Goal: Task Accomplishment & Management: Manage account settings

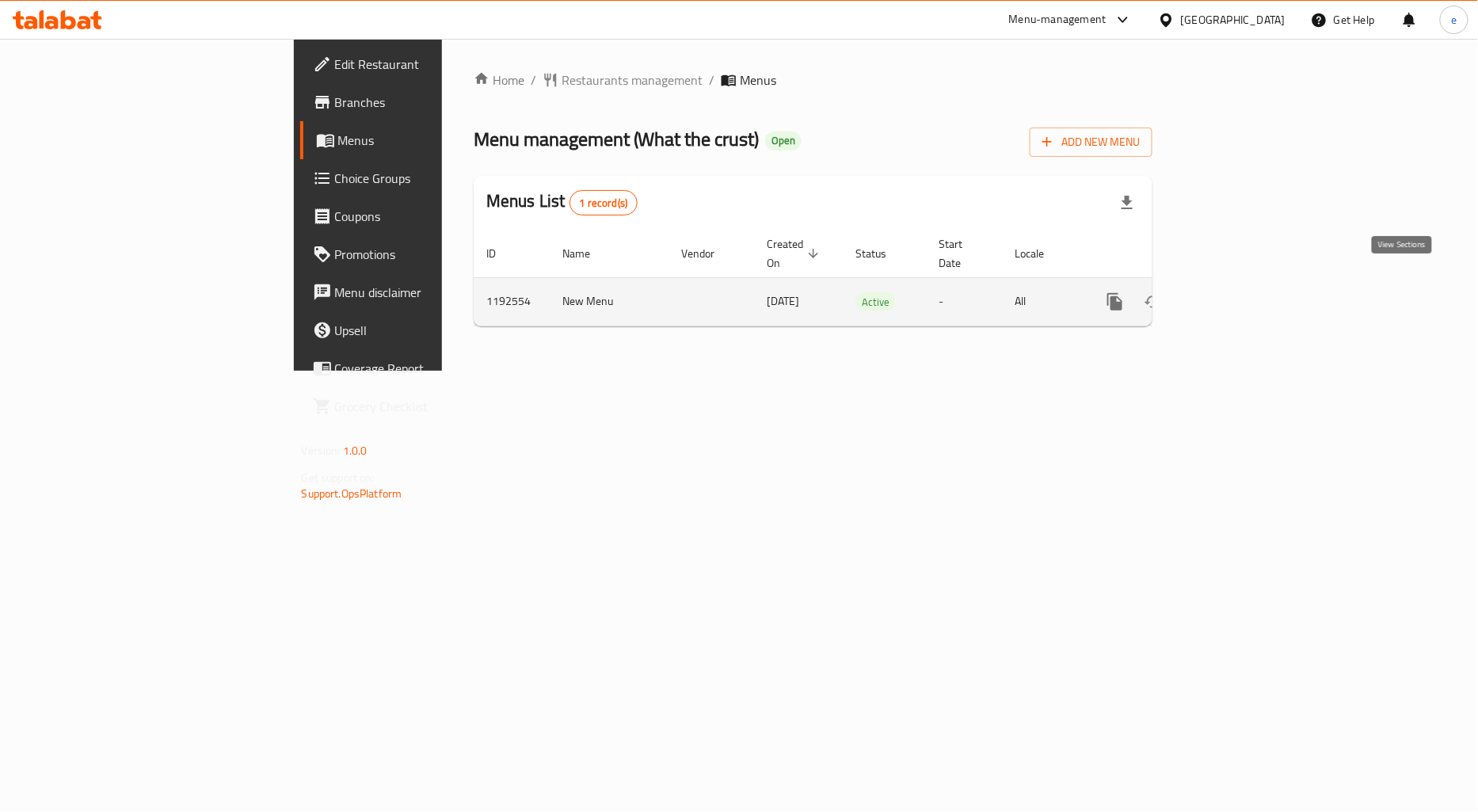
click at [1236, 295] on icon "enhanced table" at bounding box center [1229, 302] width 14 height 14
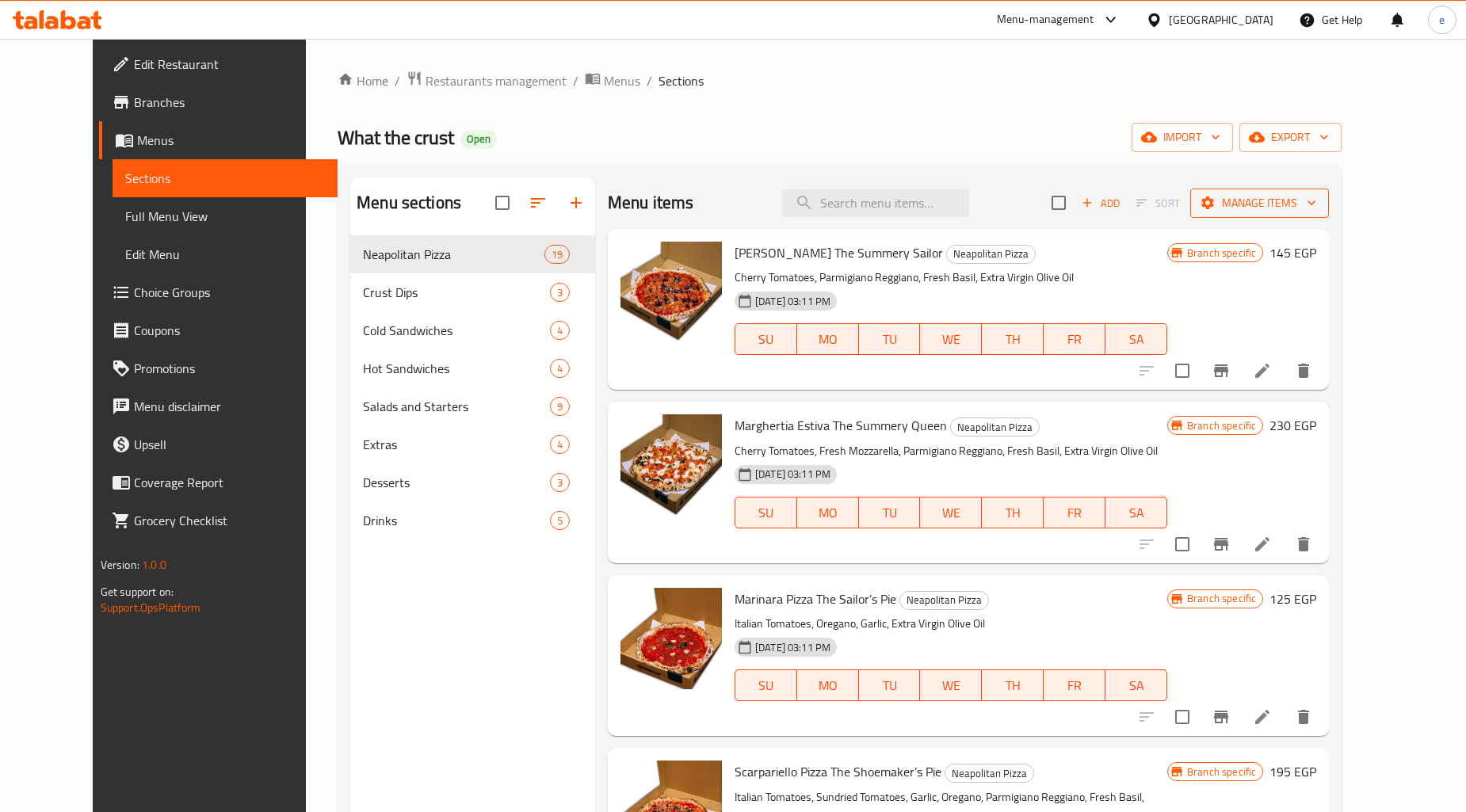
click at [1320, 201] on icon "button" at bounding box center [1312, 203] width 16 height 16
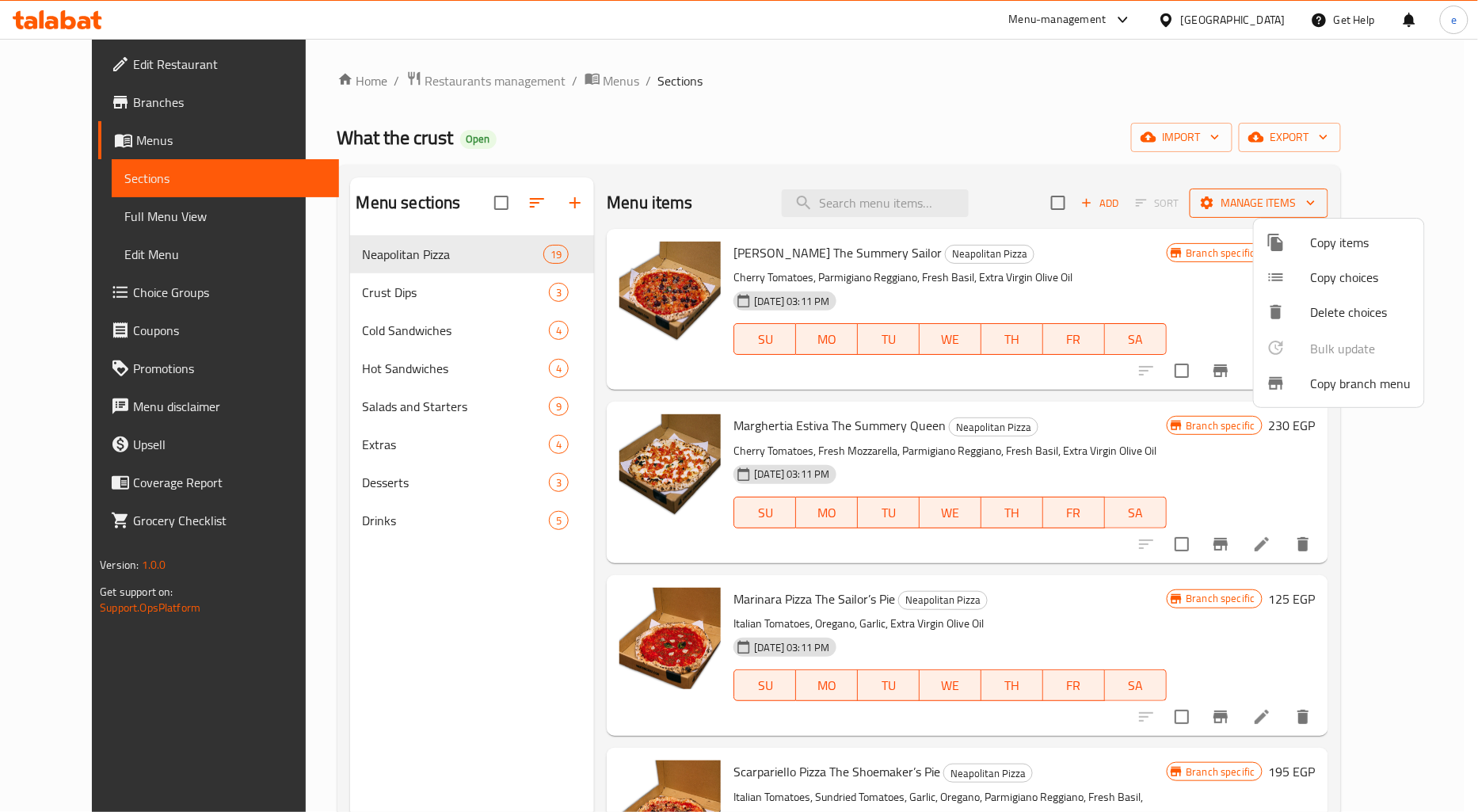
click at [1383, 201] on div at bounding box center [739, 406] width 1478 height 812
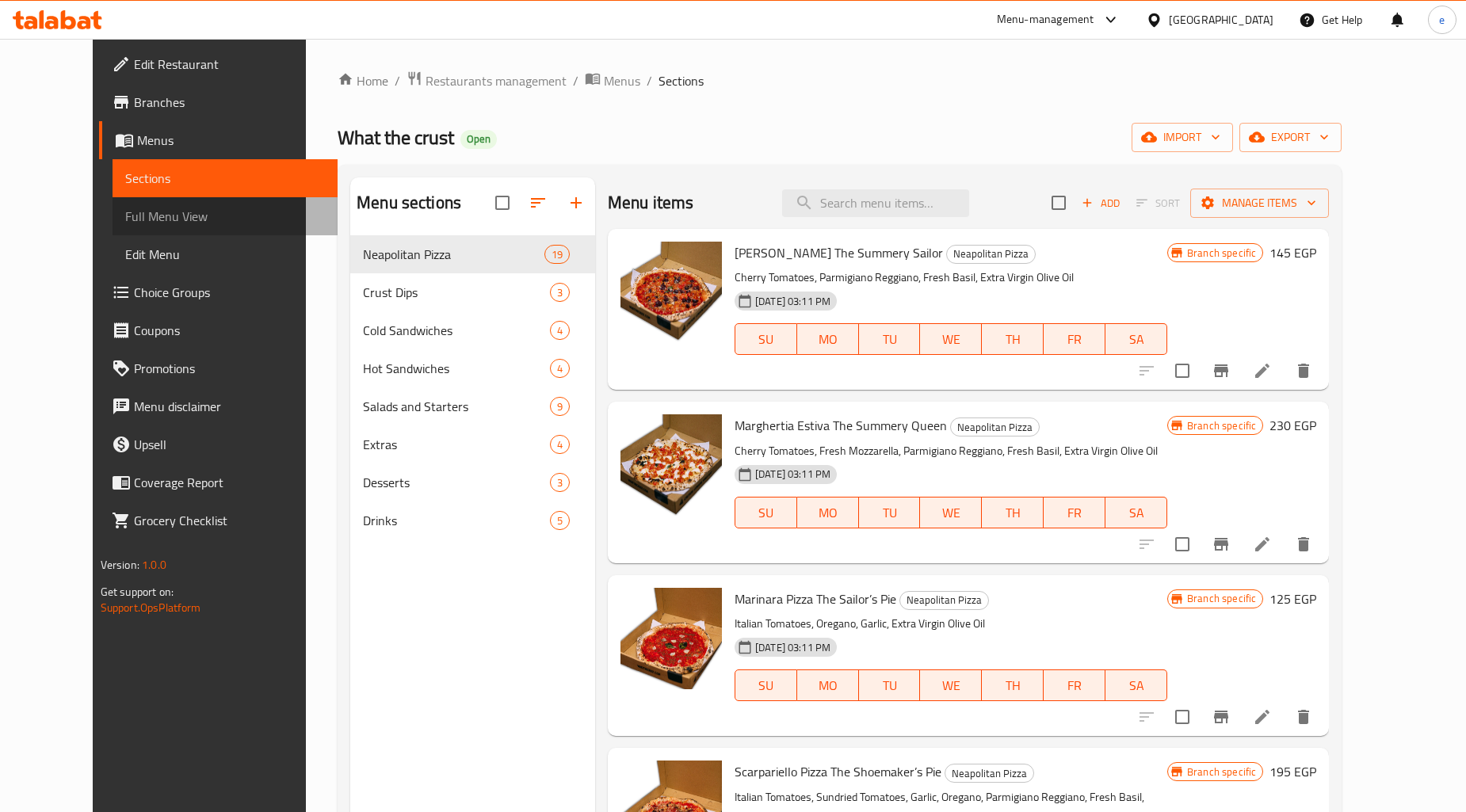
click at [125, 223] on span "Full Menu View" at bounding box center [225, 216] width 200 height 19
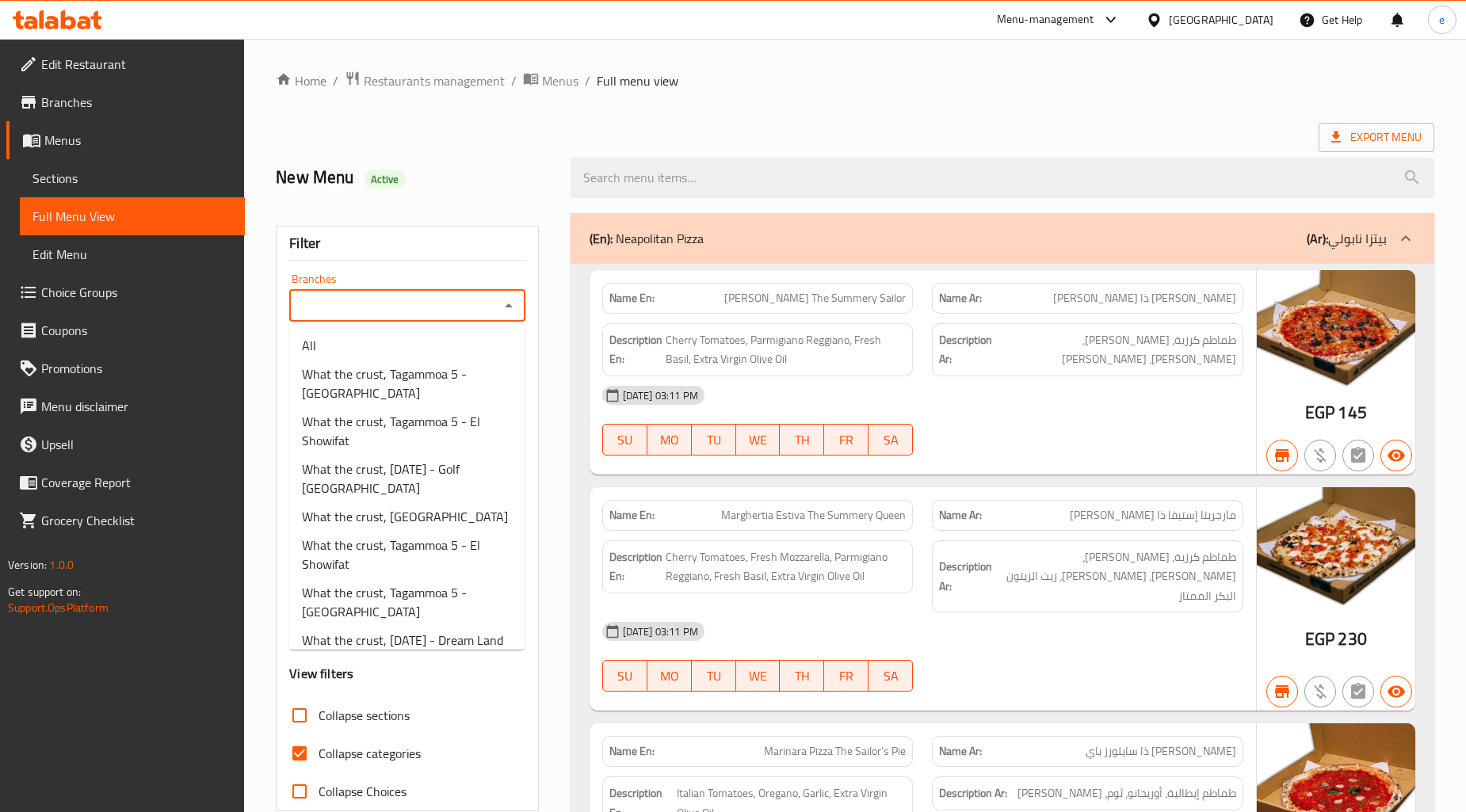
click at [398, 297] on input "Branches" at bounding box center [394, 306] width 200 height 22
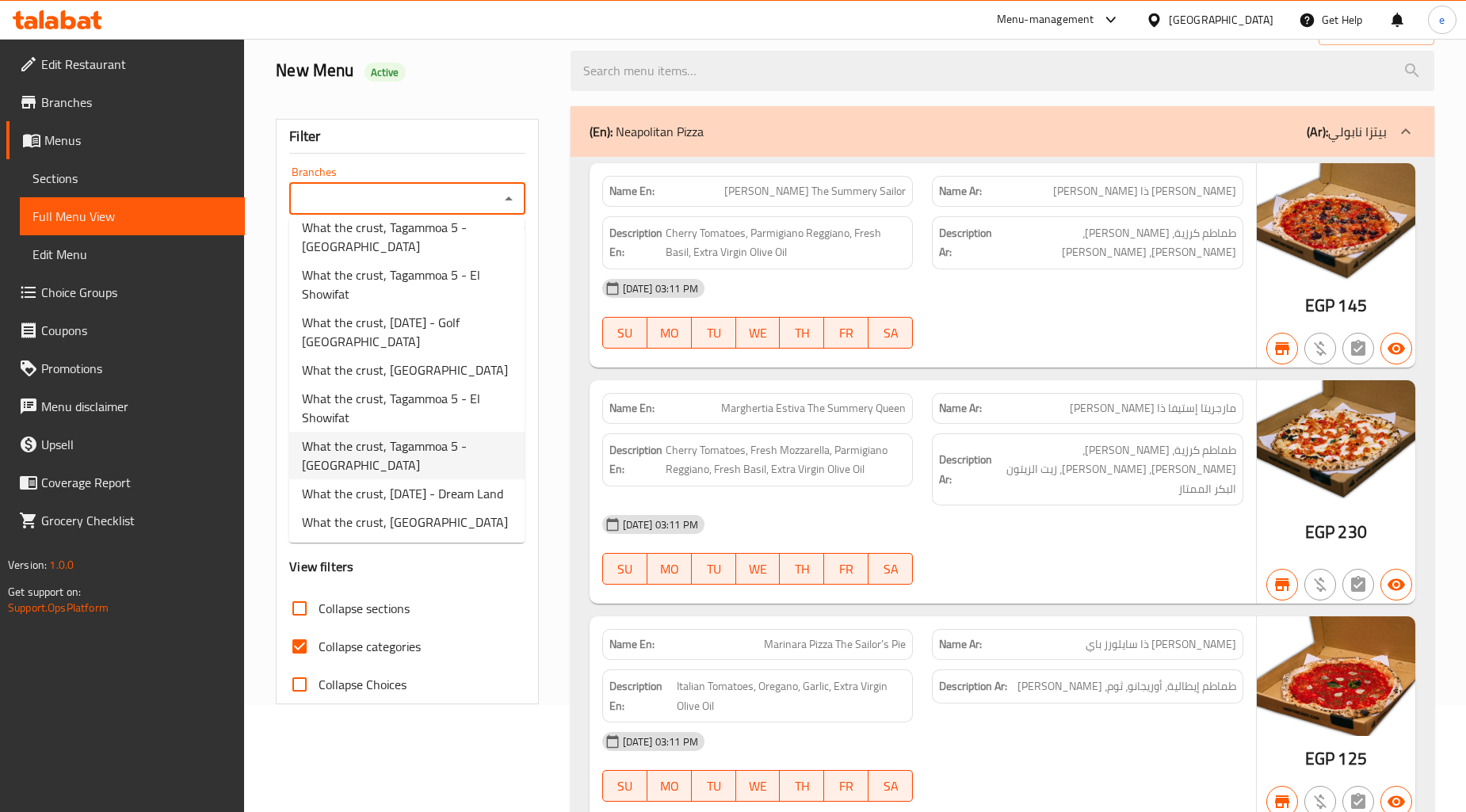
scroll to position [264, 0]
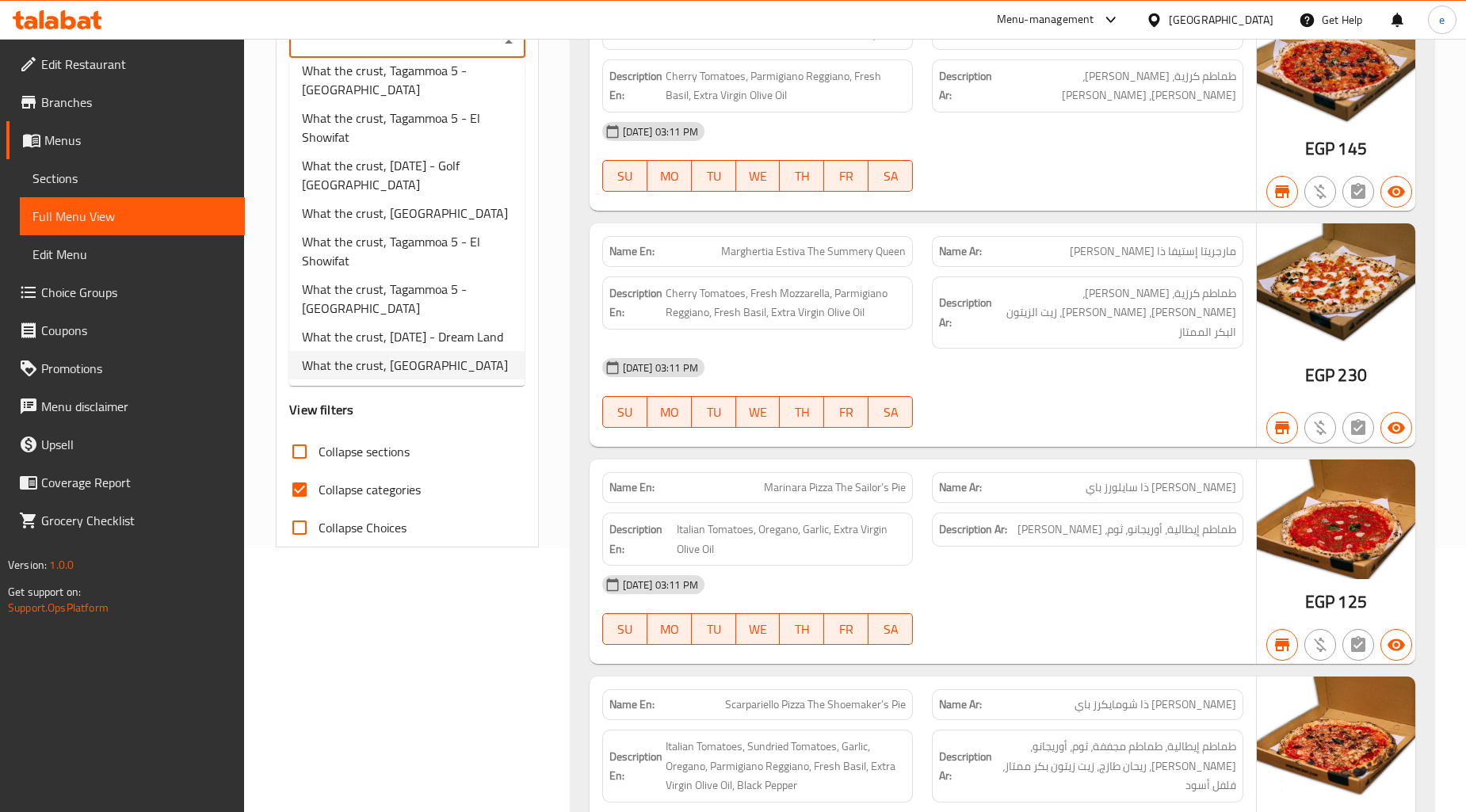
click at [434, 360] on span "What the crust, [GEOGRAPHIC_DATA]" at bounding box center [405, 365] width 206 height 19
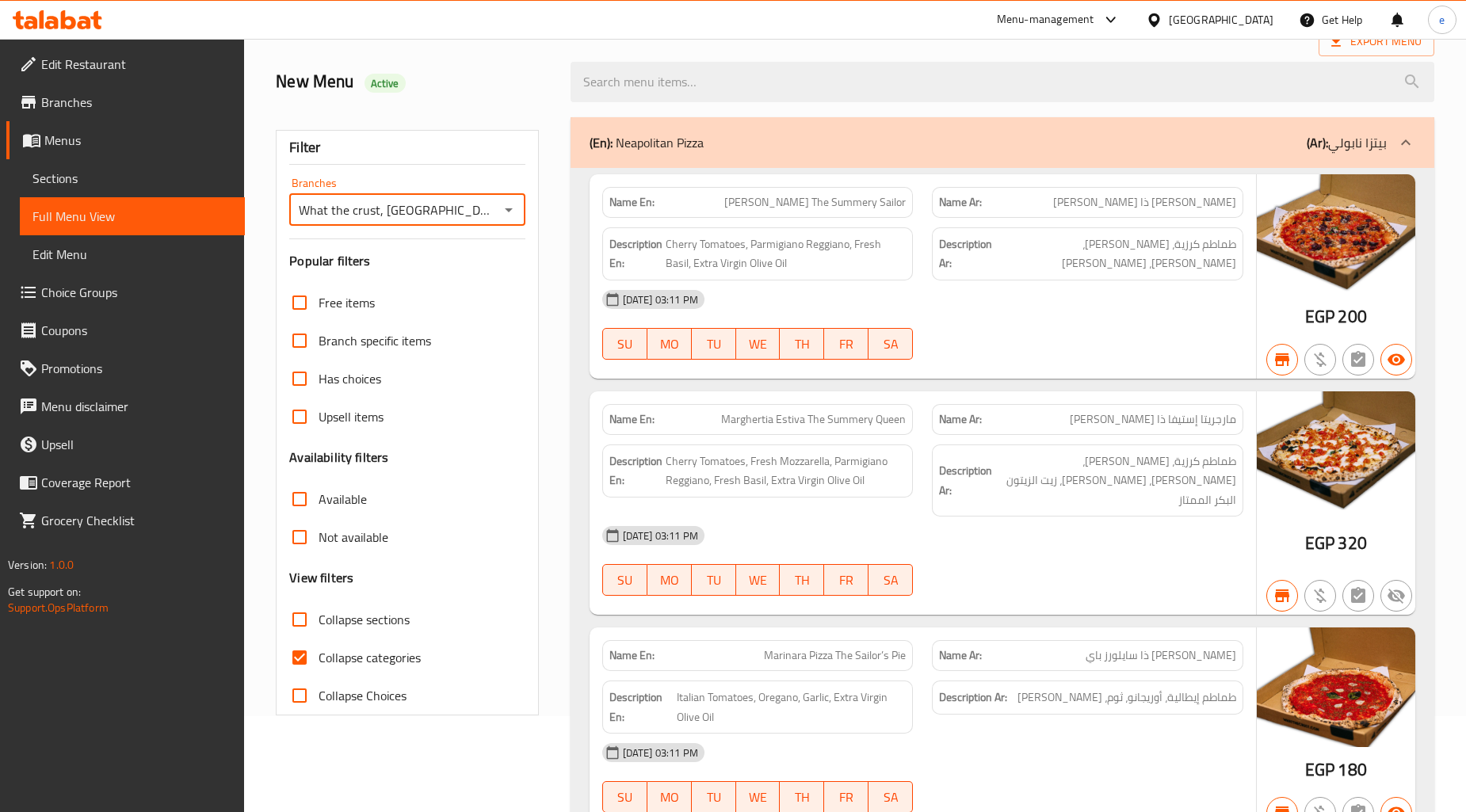
scroll to position [0, 0]
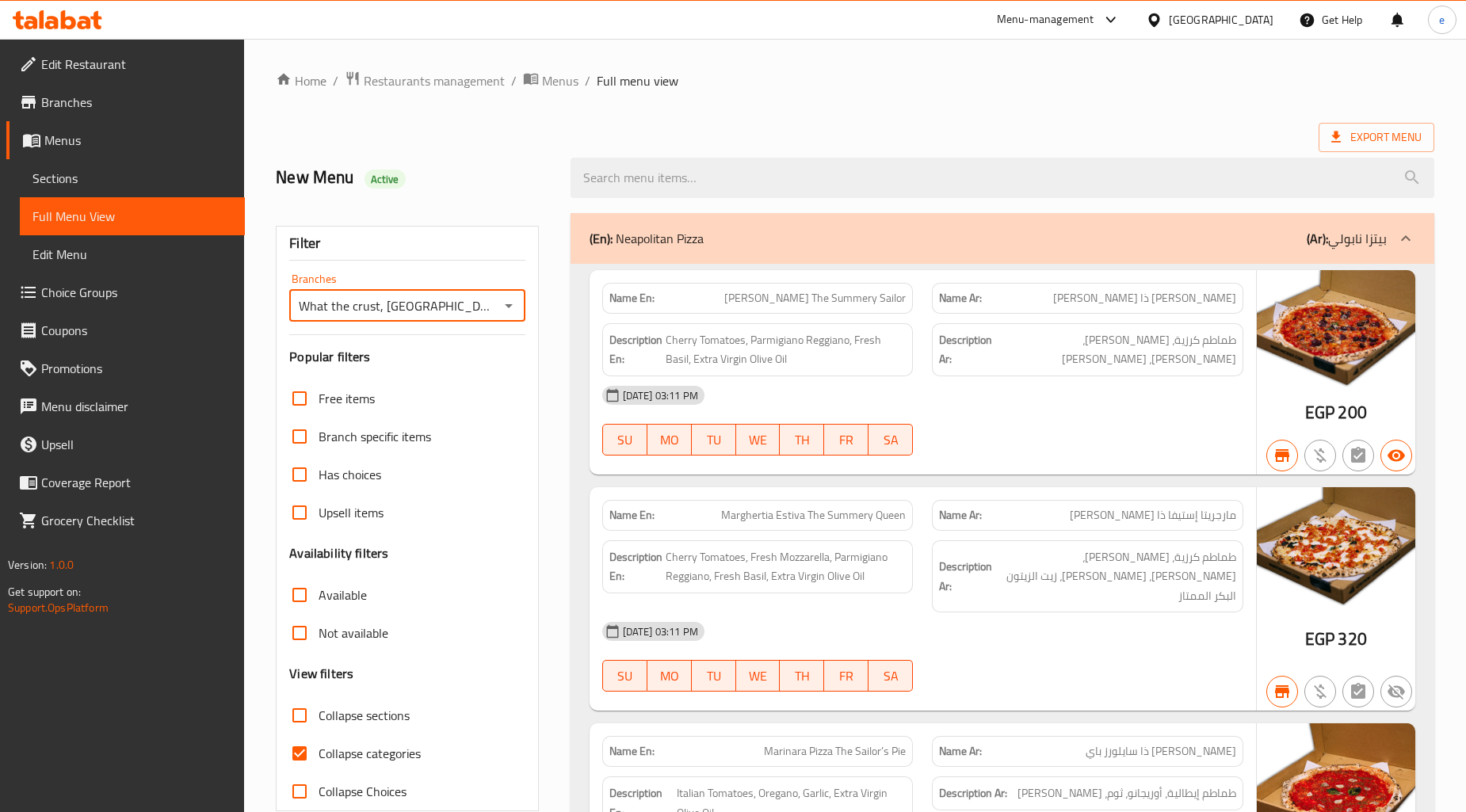
click at [505, 307] on icon "Open" at bounding box center [508, 305] width 19 height 19
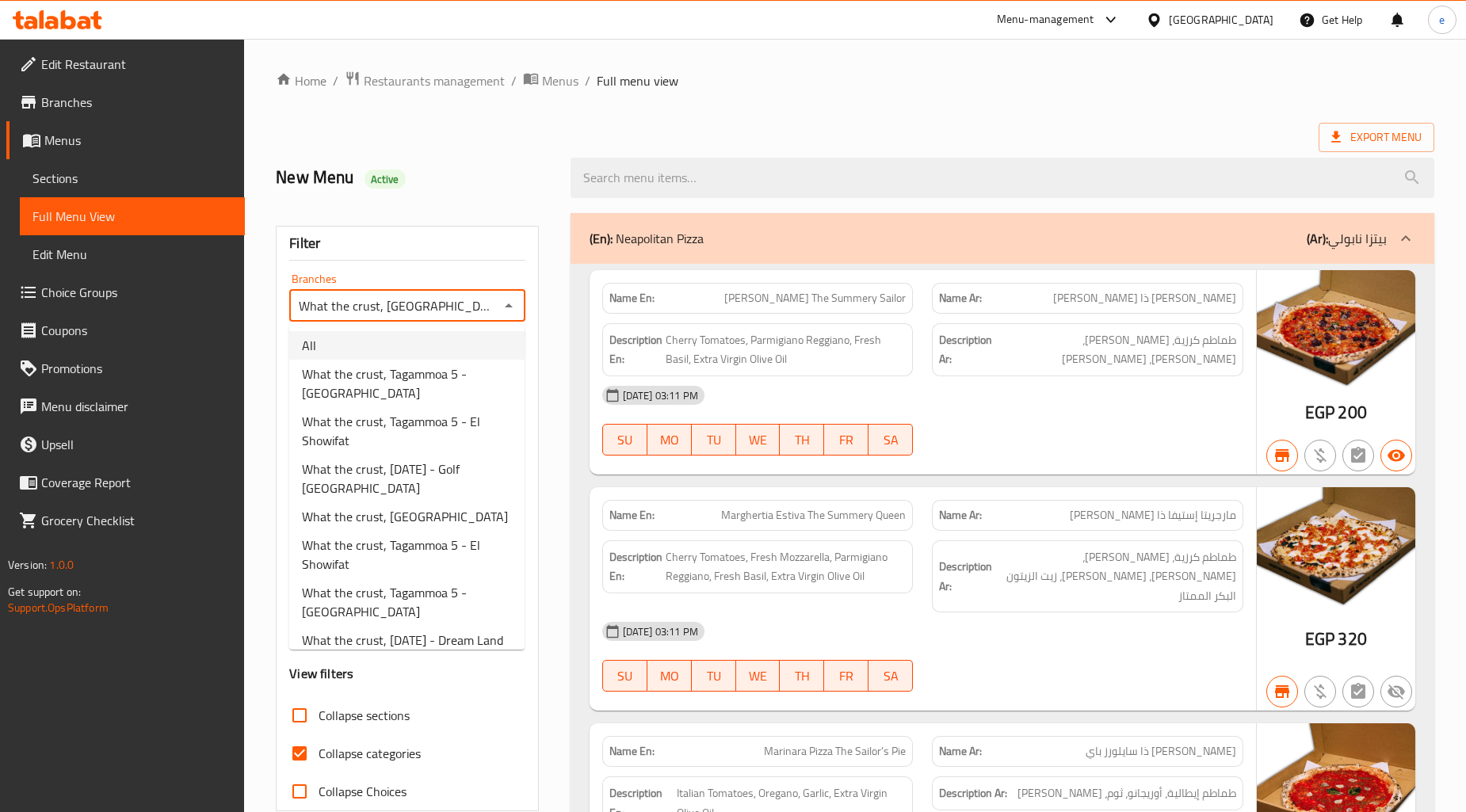
click at [407, 355] on li "All" at bounding box center [407, 345] width 235 height 29
type input "All"
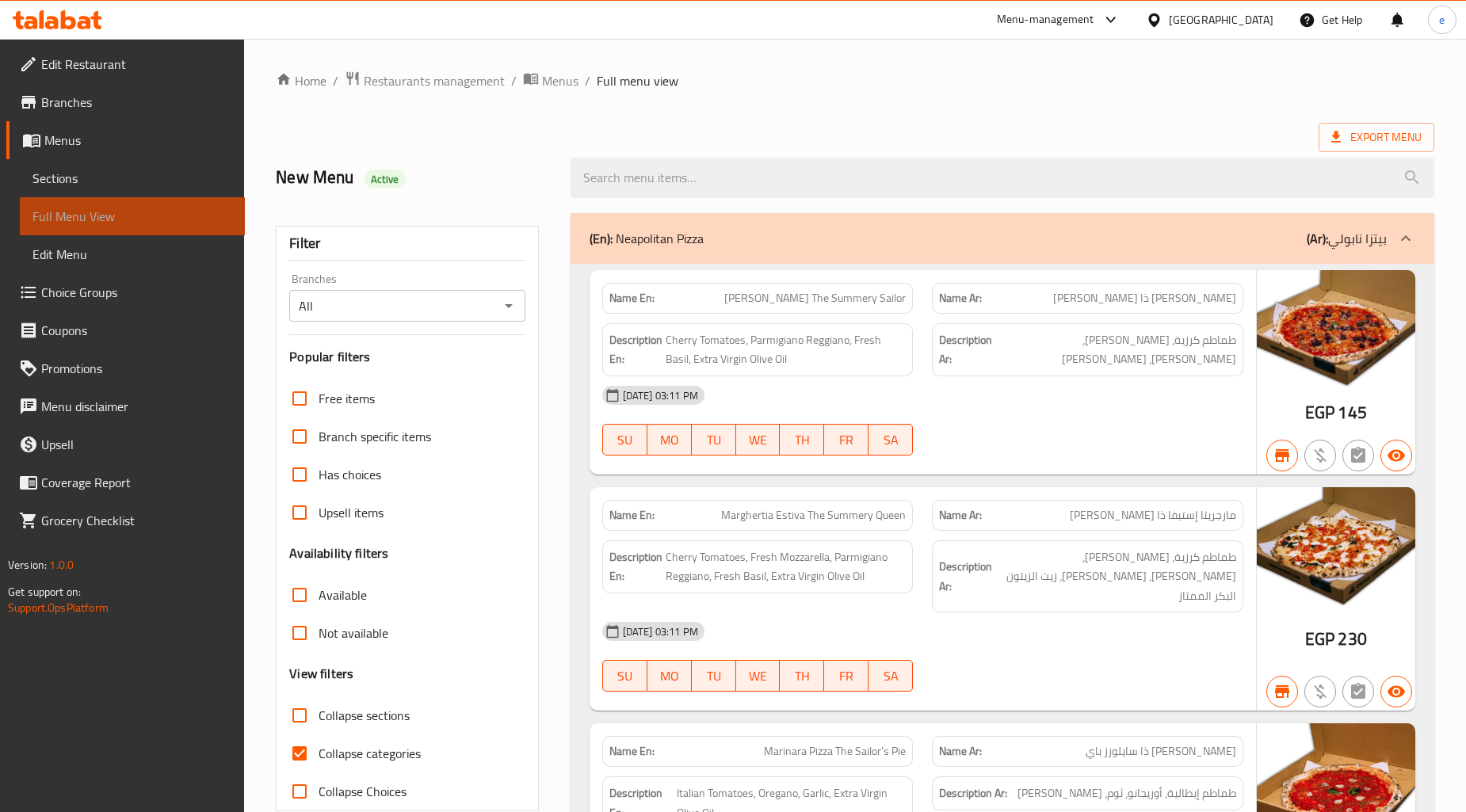
click at [94, 217] on span "Full Menu View" at bounding box center [132, 216] width 200 height 19
click at [68, 212] on span "Full Menu View" at bounding box center [132, 216] width 200 height 19
click at [68, 176] on span "Sections" at bounding box center [132, 177] width 200 height 19
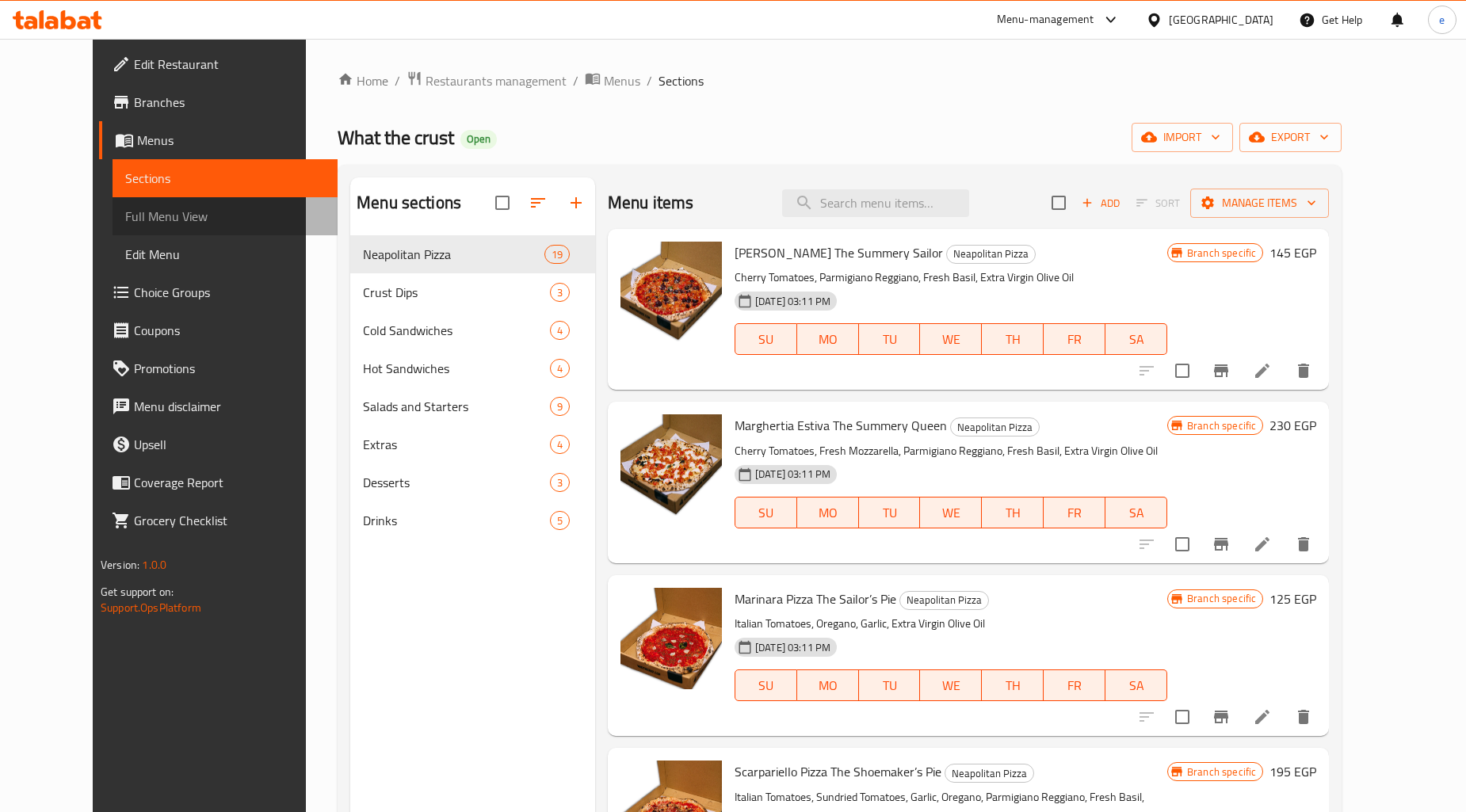
click at [125, 210] on span "Full Menu View" at bounding box center [225, 216] width 200 height 19
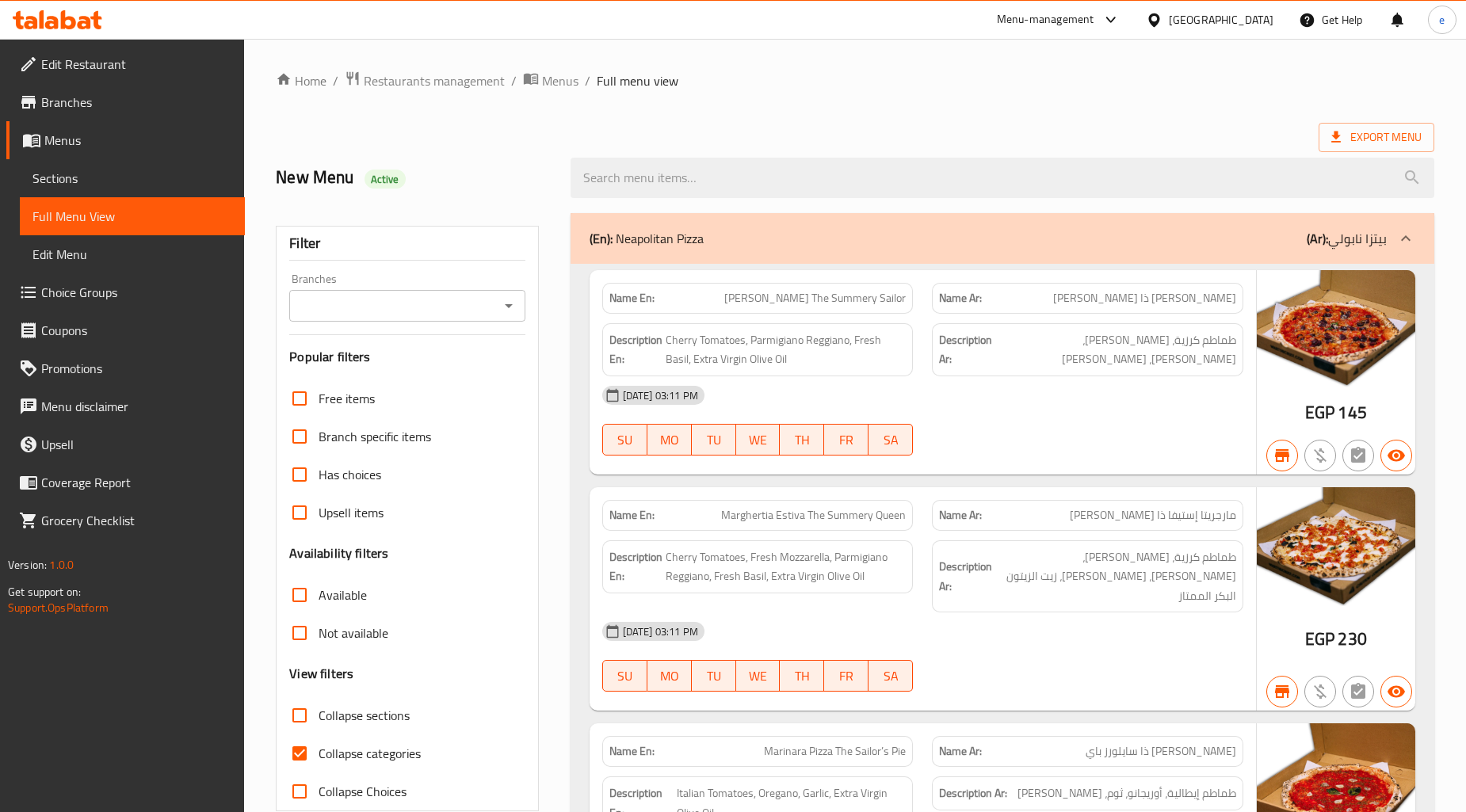
scroll to position [528, 0]
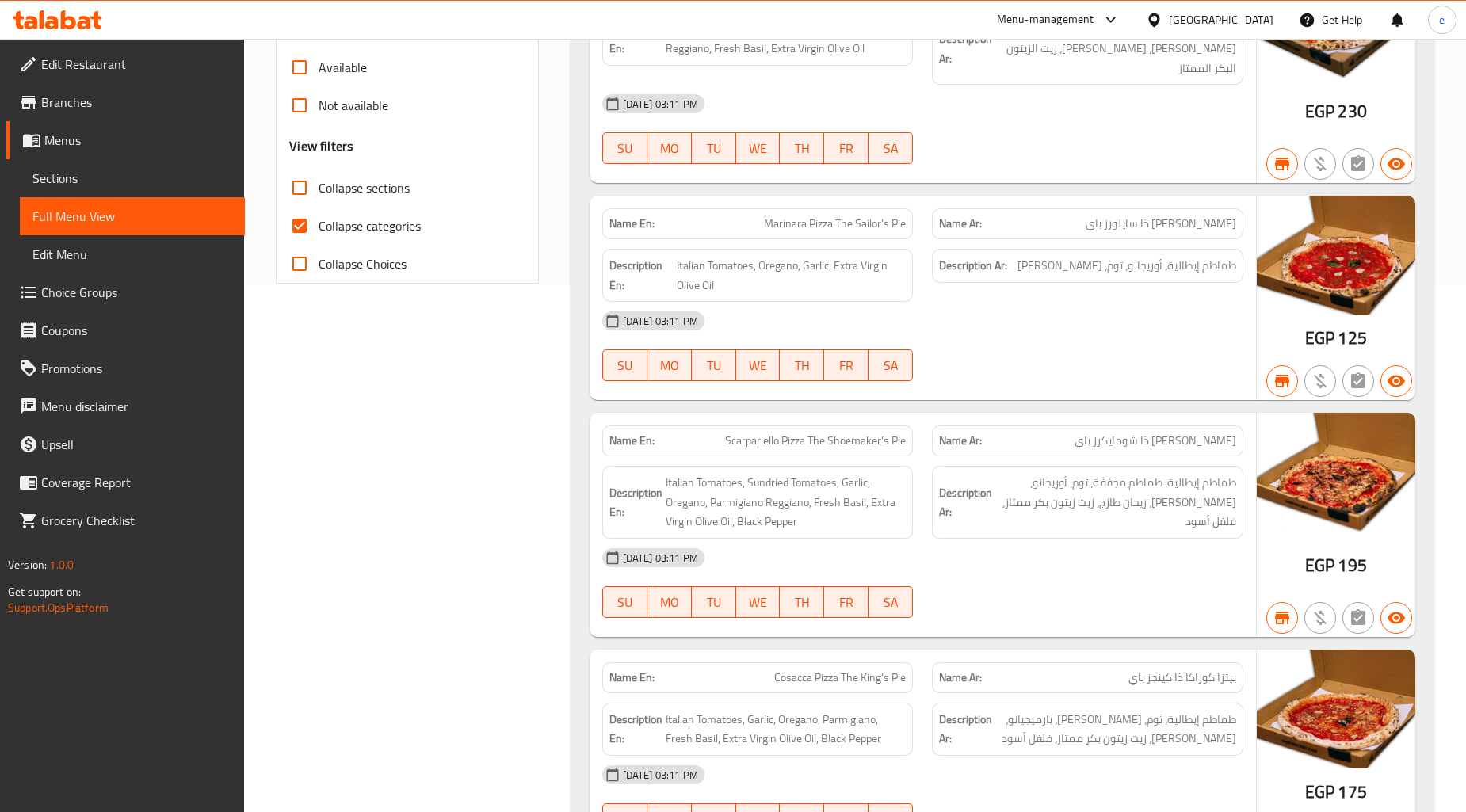
click at [318, 226] on input "Collapse categories" at bounding box center [300, 226] width 38 height 38
checkbox input "false"
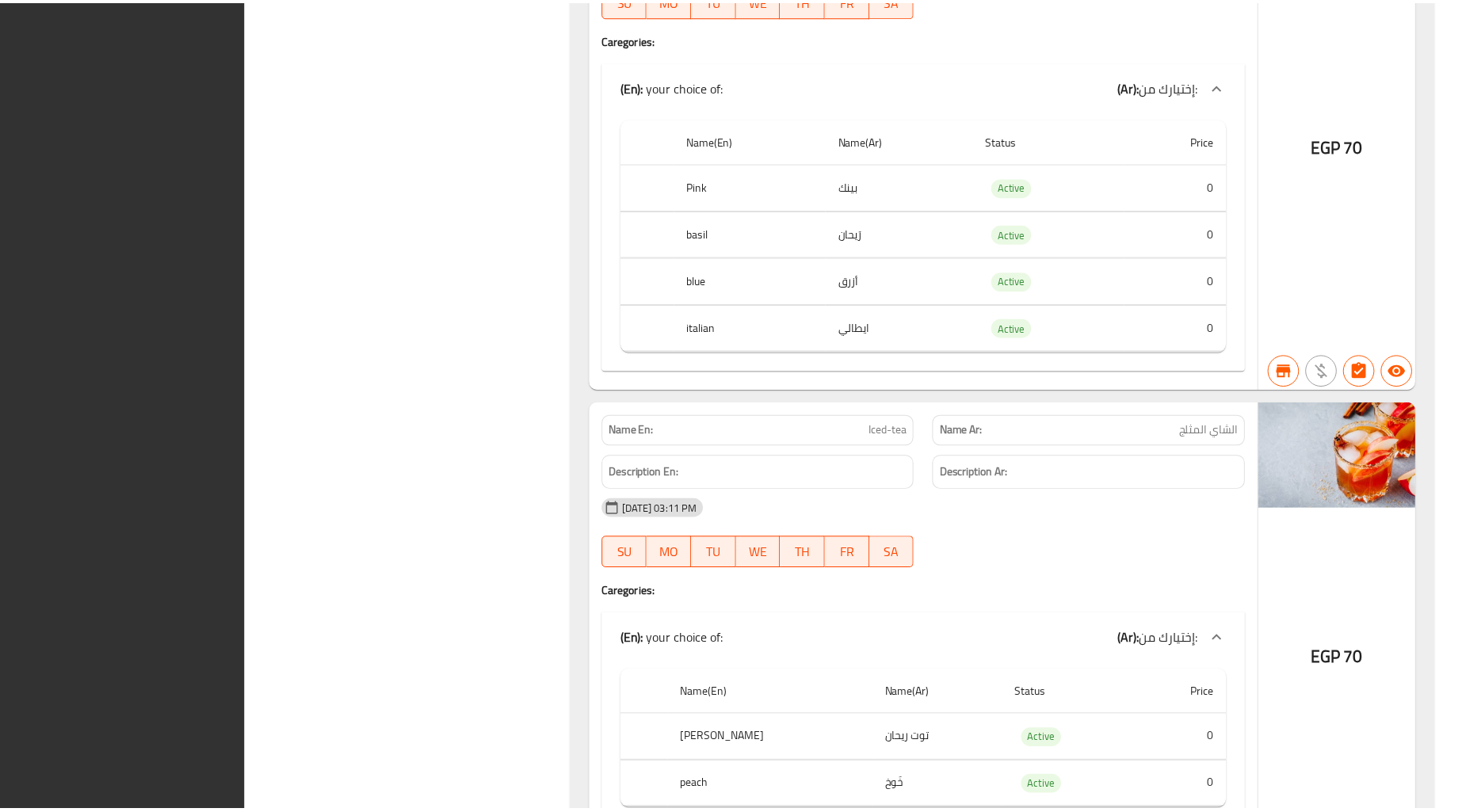
scroll to position [12653, 0]
